Goal: Ask a question

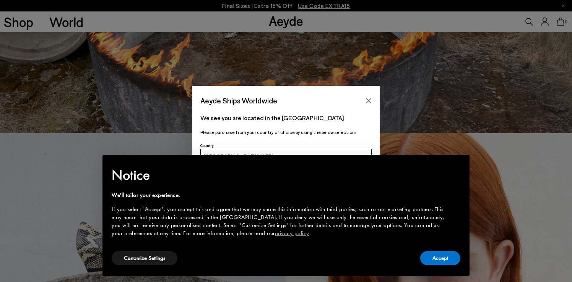
scroll to position [222, 0]
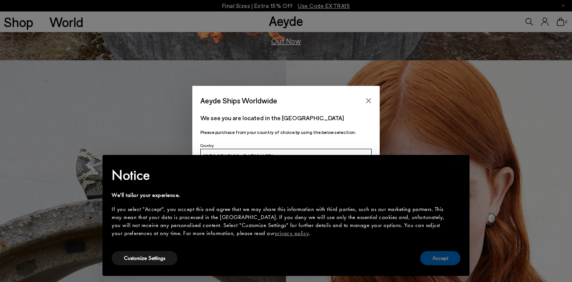
click at [439, 259] on button "Accept" at bounding box center [440, 258] width 40 height 14
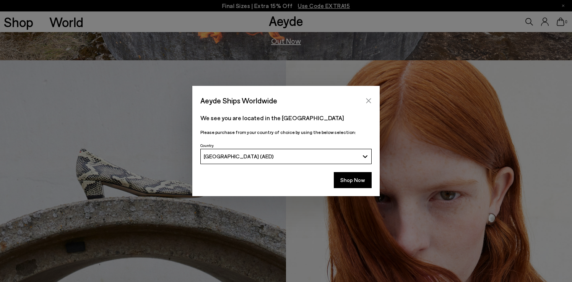
click at [368, 102] on icon "Close" at bounding box center [368, 101] width 6 height 6
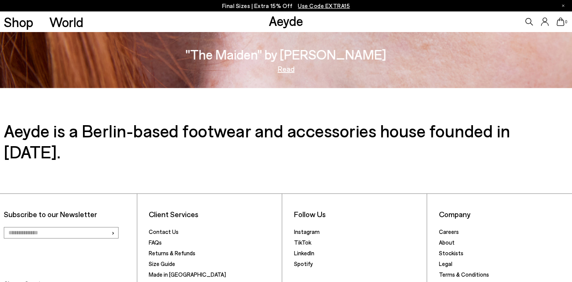
scroll to position [1281, 0]
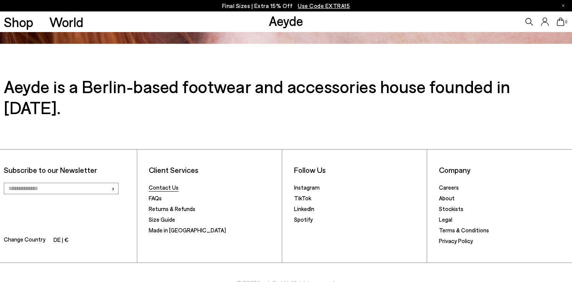
click at [161, 184] on link "Contact Us" at bounding box center [164, 187] width 30 height 7
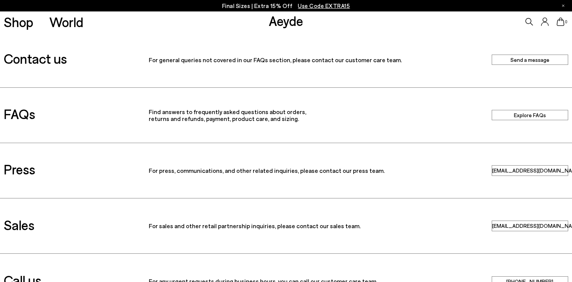
click at [517, 62] on link "Send a message" at bounding box center [529, 60] width 76 height 10
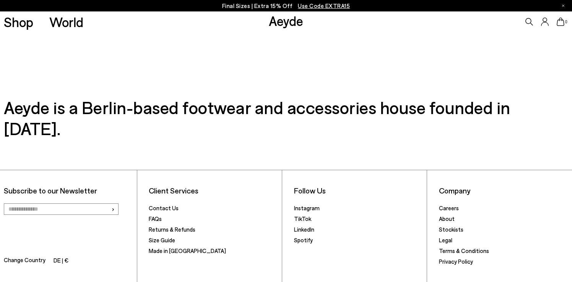
scroll to position [238, 0]
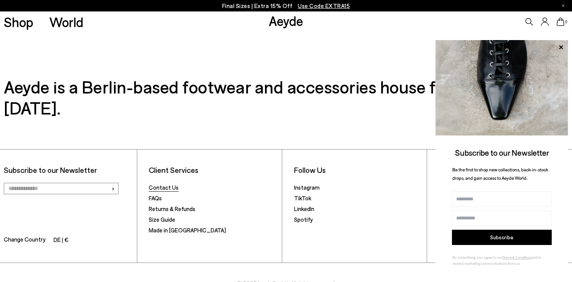
click at [165, 184] on link "Contact Us" at bounding box center [164, 187] width 30 height 7
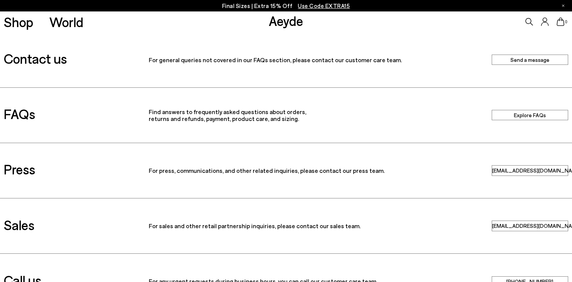
click at [523, 61] on link "Send a message" at bounding box center [529, 60] width 76 height 10
